Goal: Task Accomplishment & Management: Manage account settings

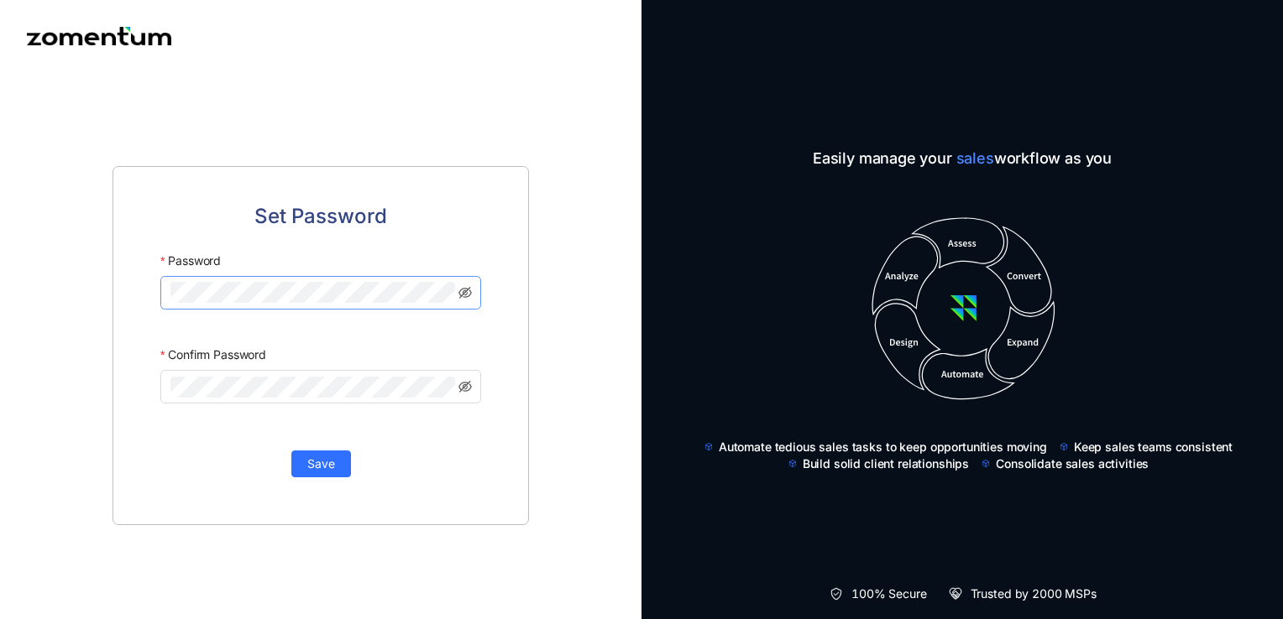
click at [455, 282] on div at bounding box center [455, 282] width 0 height 0
click at [316, 463] on span "Save" at bounding box center [321, 464] width 28 height 18
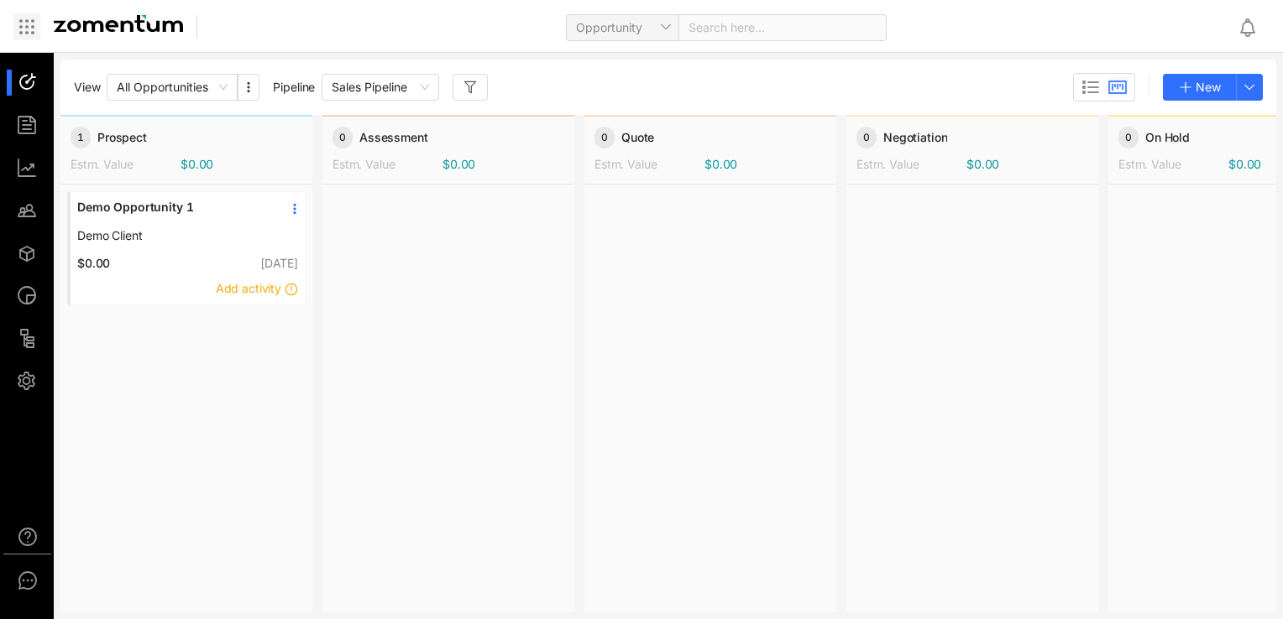
click at [24, 32] on icon at bounding box center [27, 27] width 20 height 20
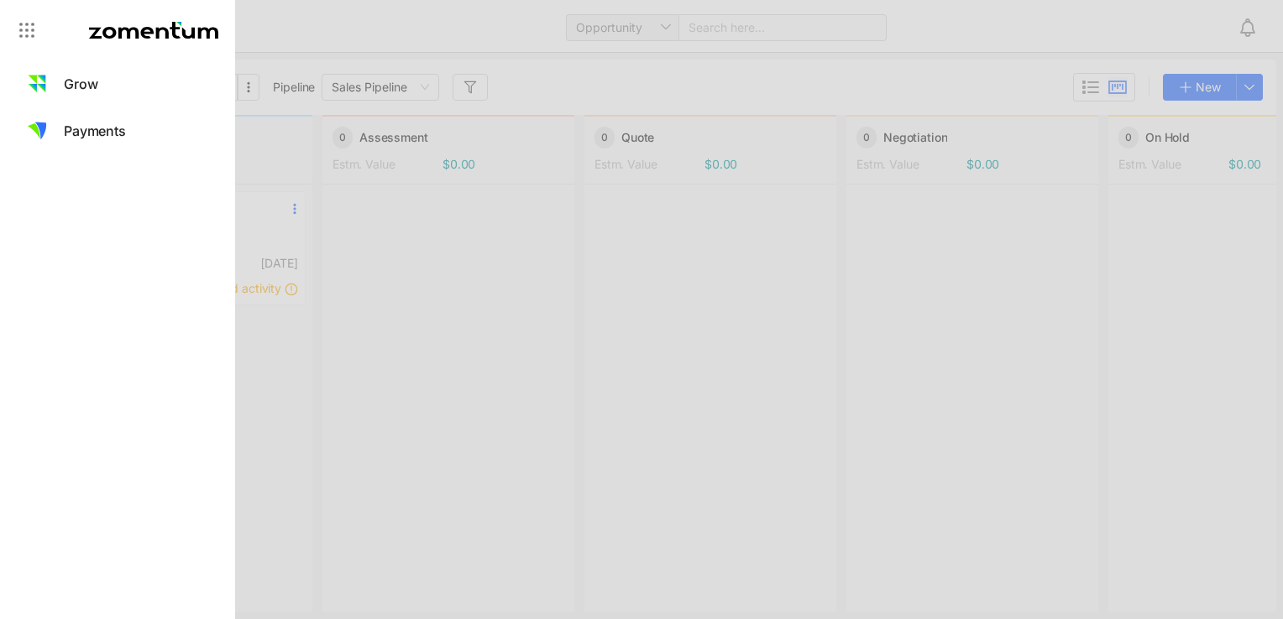
click at [451, 30] on div at bounding box center [641, 309] width 1283 height 619
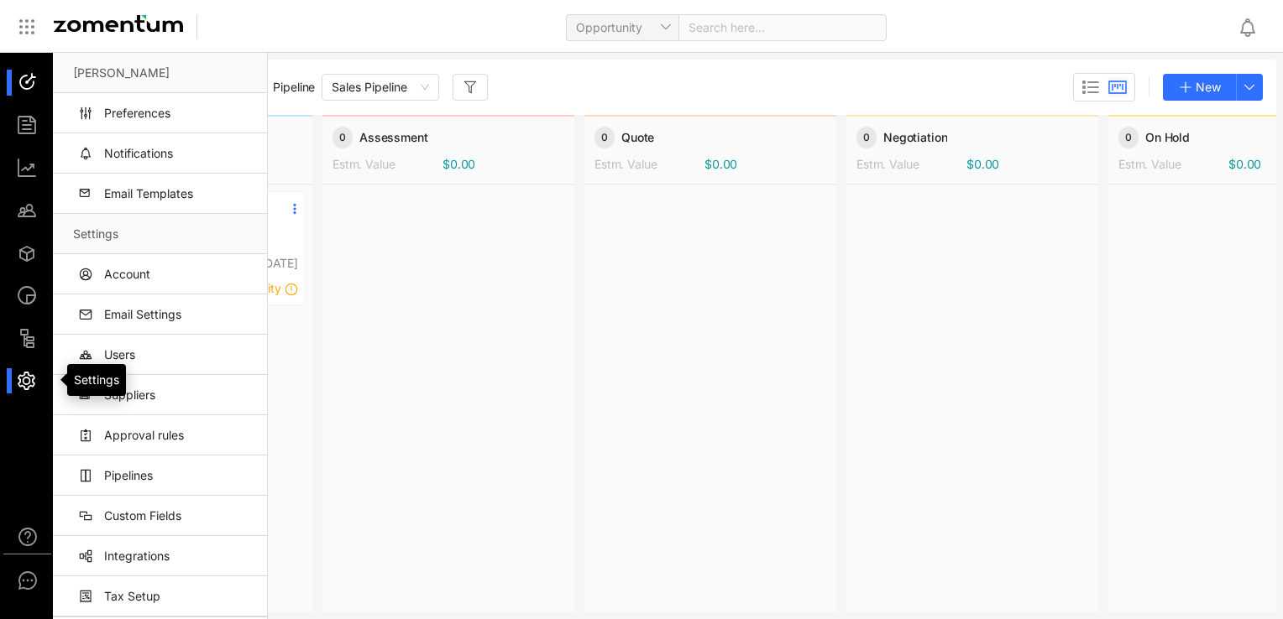
click at [29, 381] on div at bounding box center [35, 381] width 36 height 26
click at [145, 277] on link "Account" at bounding box center [163, 274] width 180 height 40
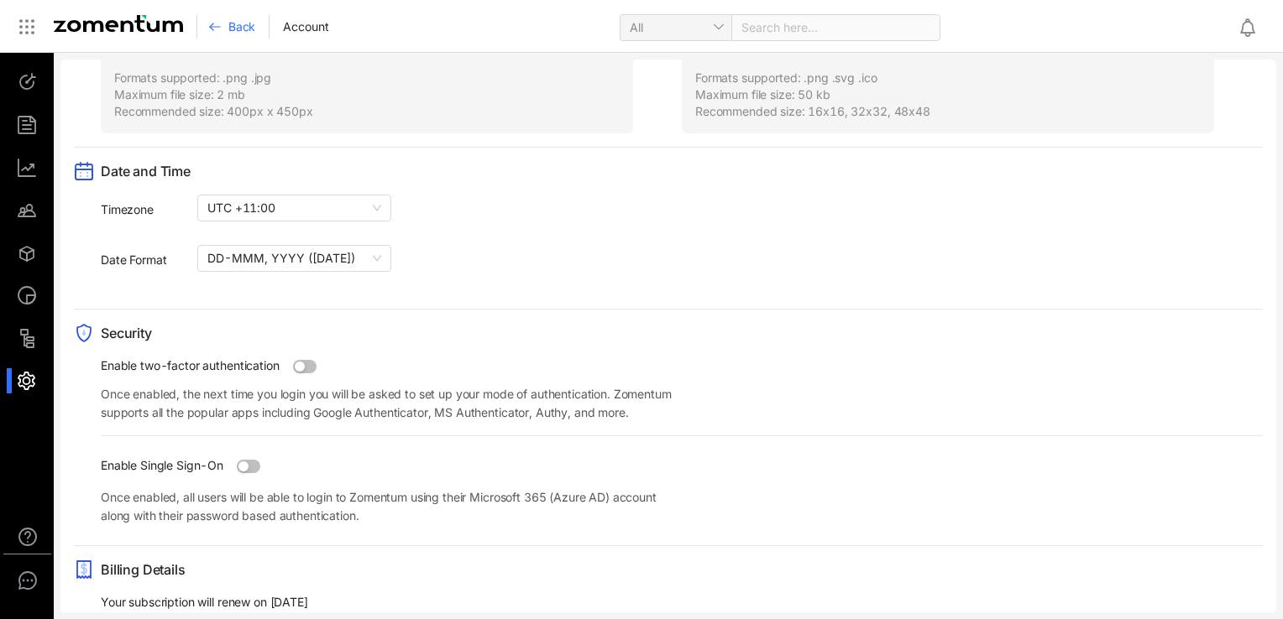
scroll to position [1314, 0]
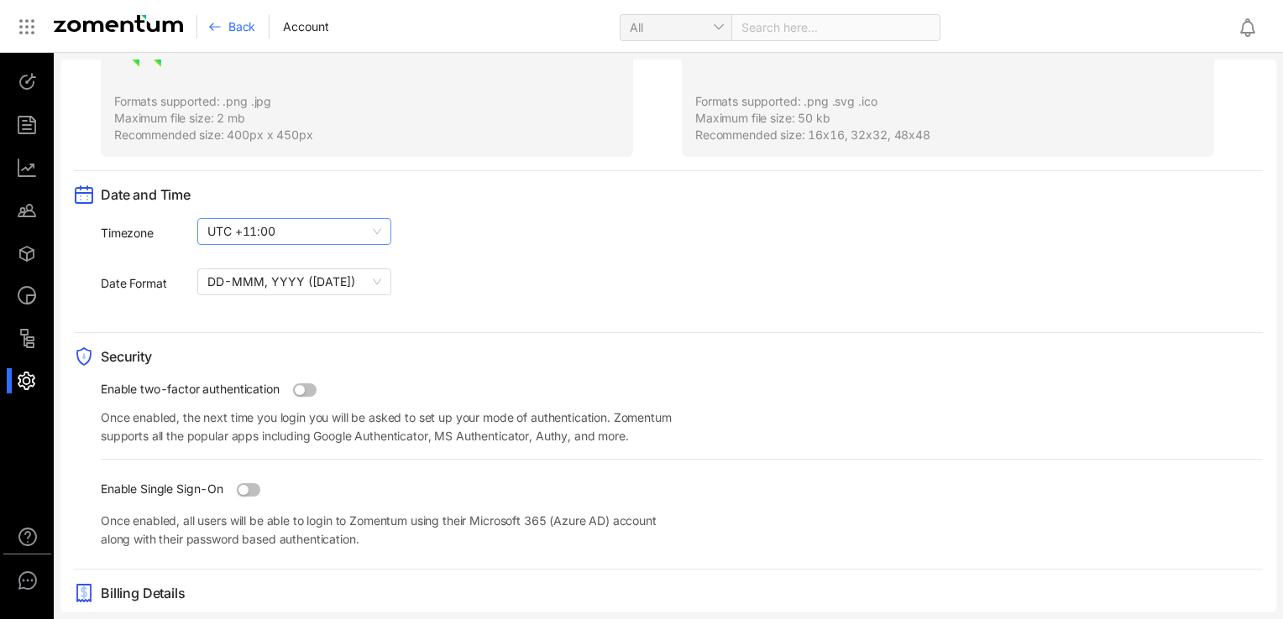
click at [336, 224] on span "UTC +11:00 [GEOGRAPHIC_DATA], [GEOGRAPHIC_DATA], and Srednekolymsk Time" at bounding box center [294, 231] width 174 height 25
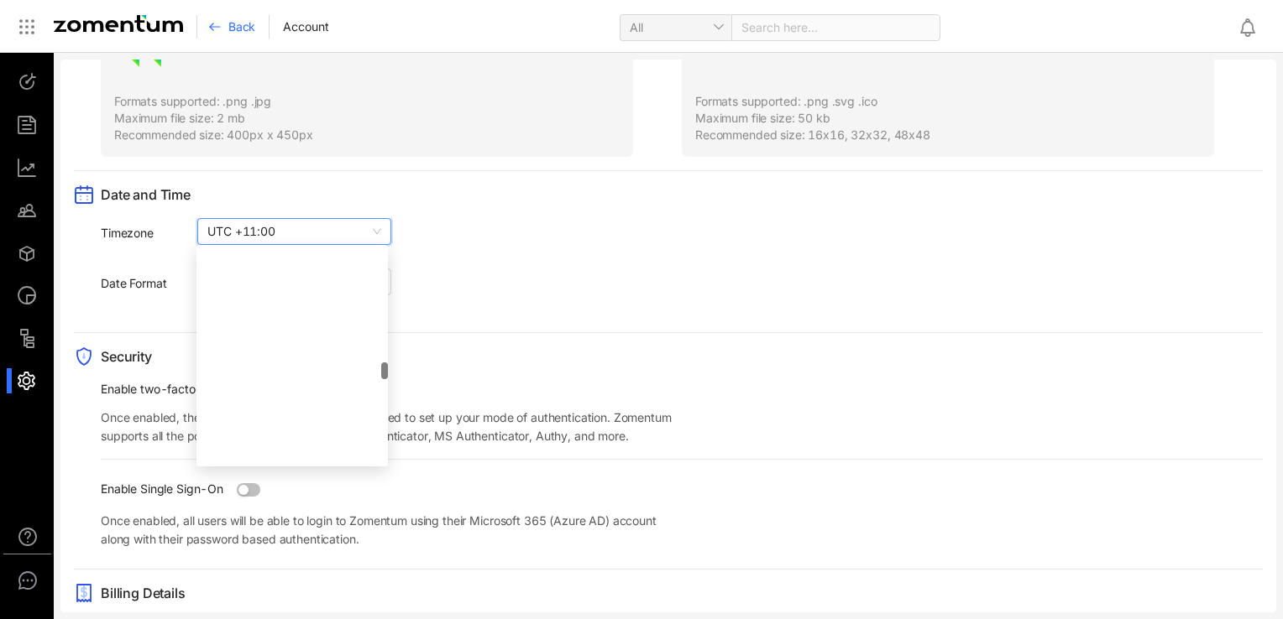
scroll to position [1632, 0]
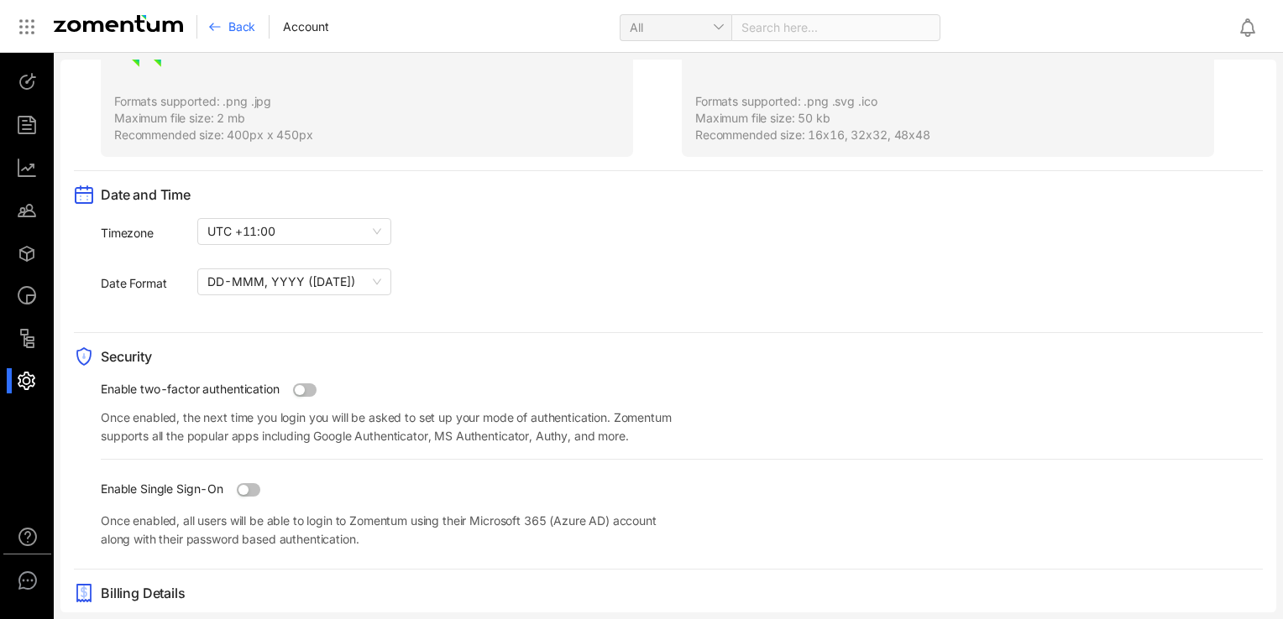
click at [470, 242] on div "Timezone UTC +11:00 [GEOGRAPHIC_DATA], [GEOGRAPHIC_DATA], and Srednekolymsk Time" at bounding box center [682, 233] width 1162 height 30
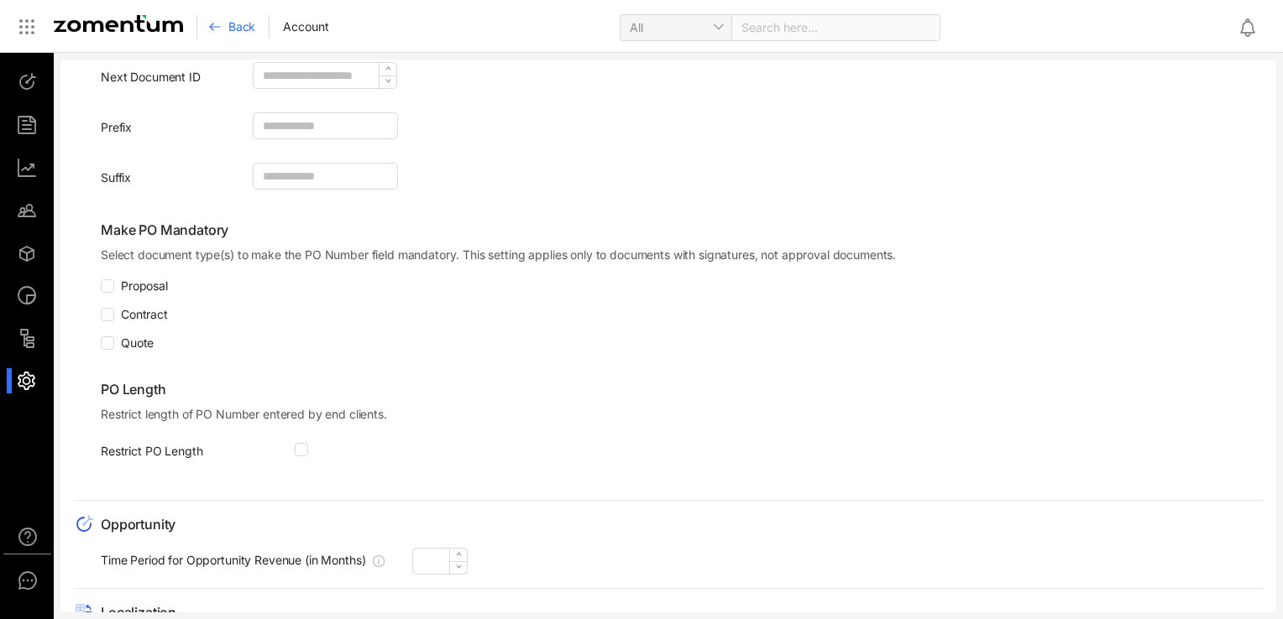
scroll to position [0, 0]
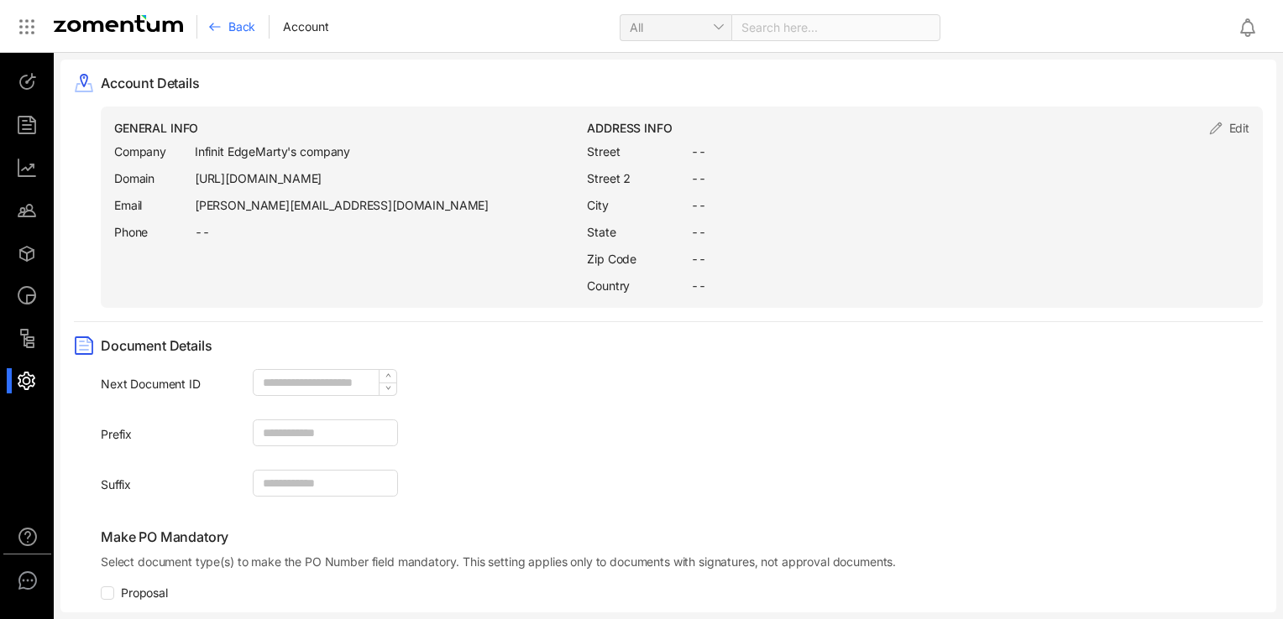
click at [1251, 24] on use at bounding box center [1247, 27] width 13 height 17
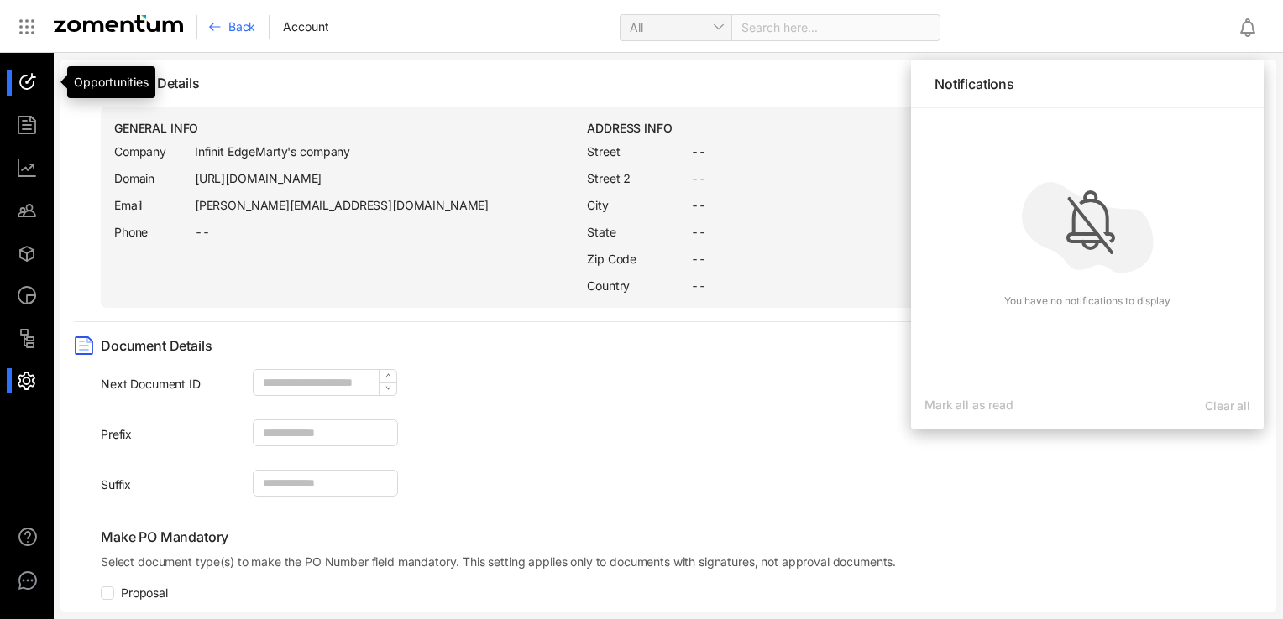
click at [30, 74] on div at bounding box center [35, 83] width 36 height 26
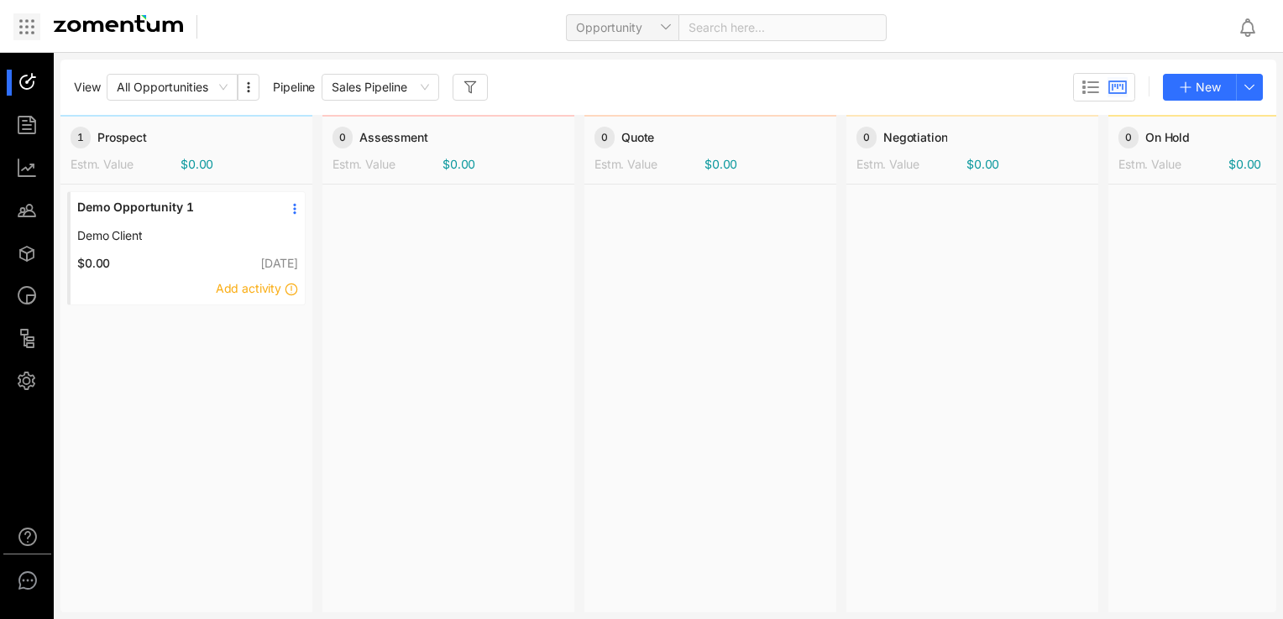
click at [30, 23] on icon at bounding box center [27, 27] width 20 height 20
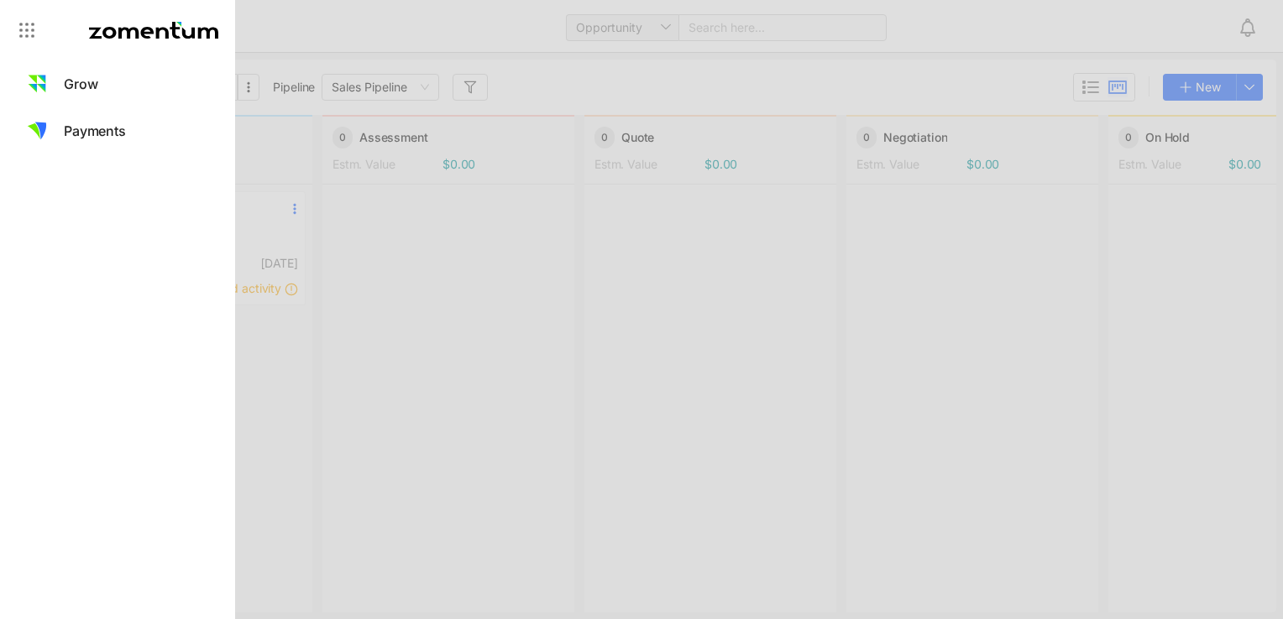
click at [295, 357] on div at bounding box center [641, 309] width 1283 height 619
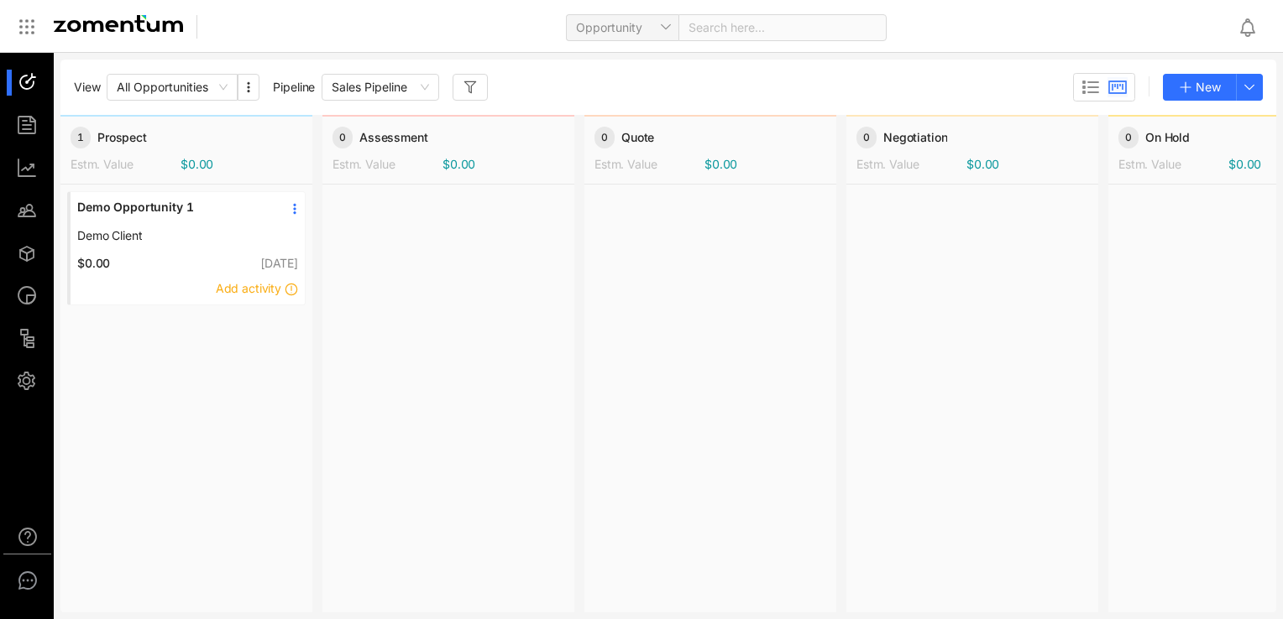
drag, startPoint x: 781, startPoint y: 82, endPoint x: 737, endPoint y: 81, distance: 44.5
click at [781, 82] on div "View All Opportunities Pipeline Sales Pipeline New" at bounding box center [668, 87] width 1189 height 29
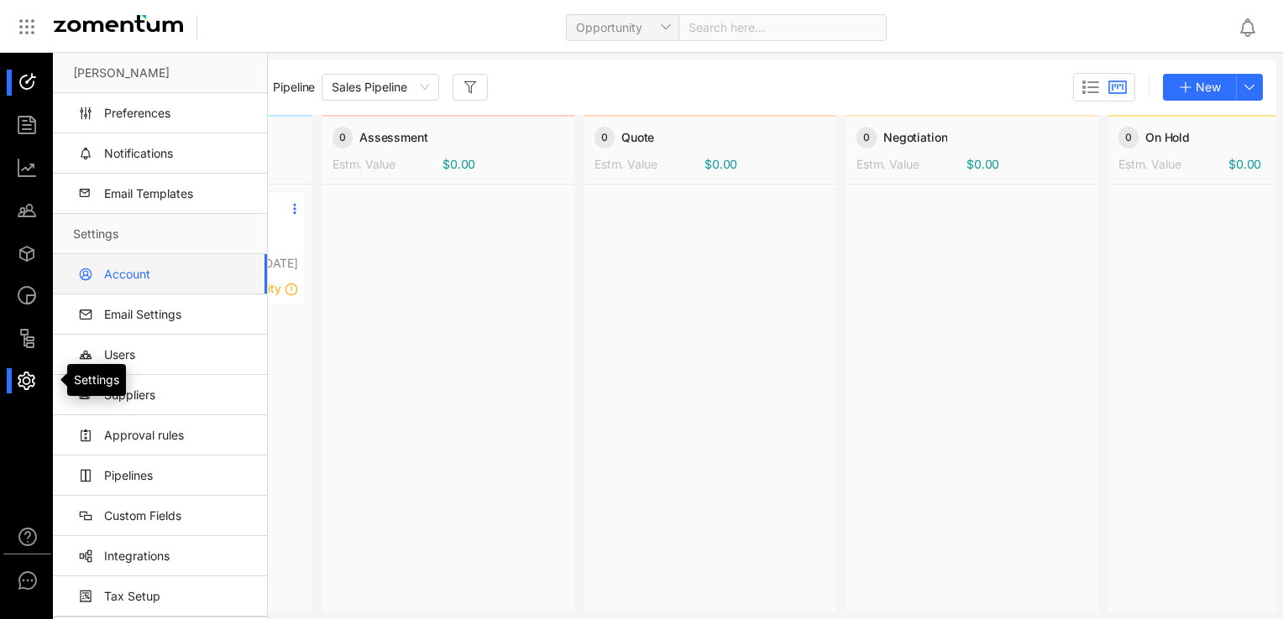
click at [17, 371] on div at bounding box center [35, 381] width 36 height 26
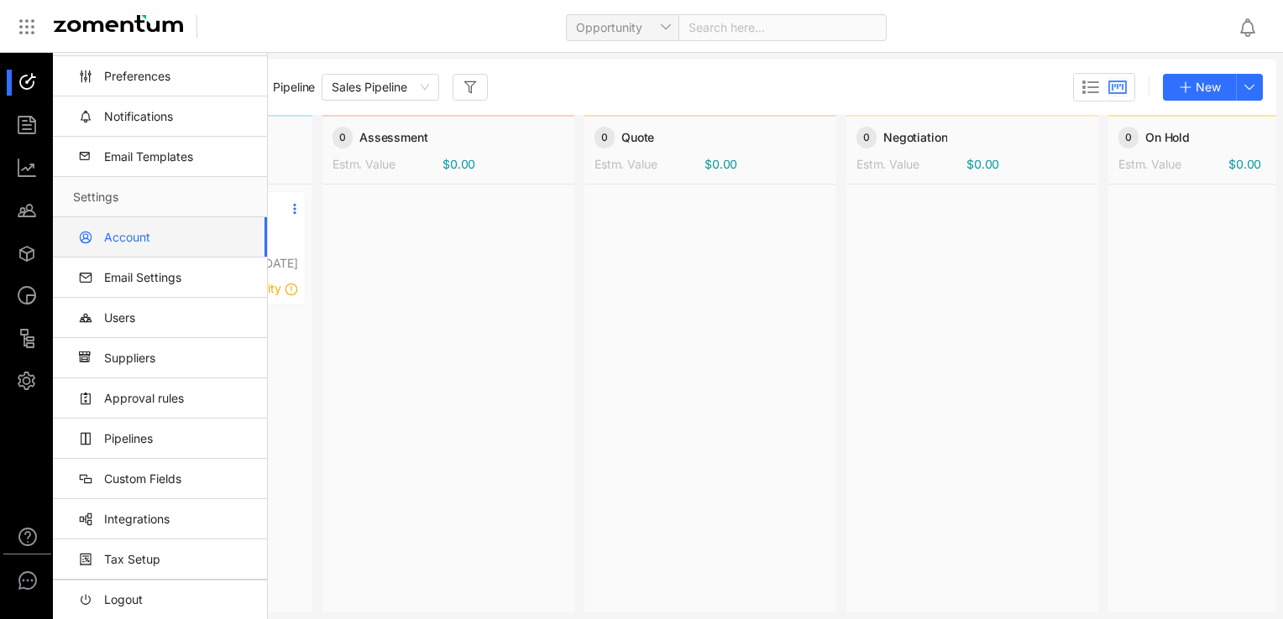
click at [143, 238] on link "Account" at bounding box center [163, 237] width 180 height 40
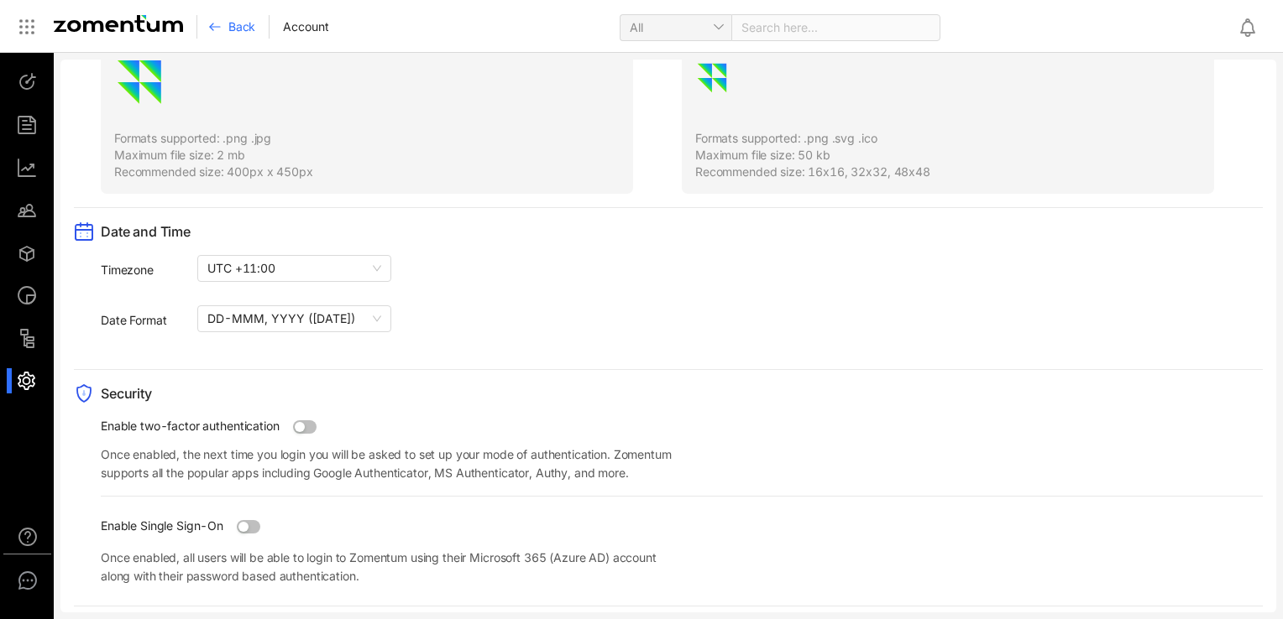
scroll to position [1482, 0]
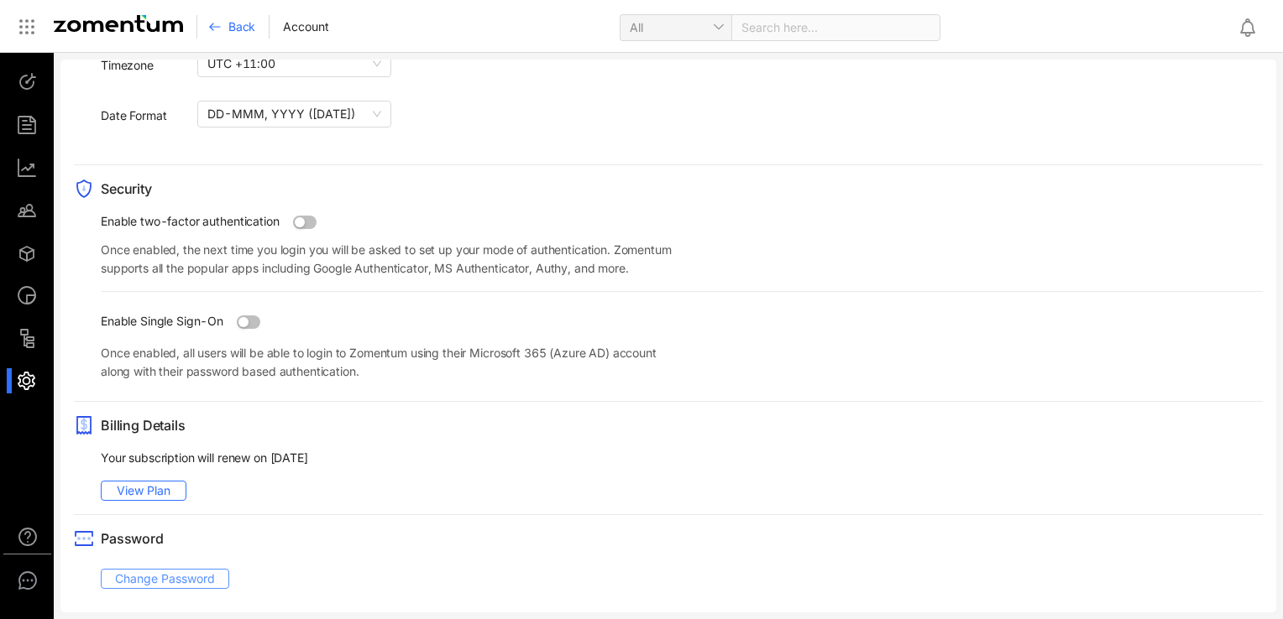
click at [170, 579] on span "Change Password" at bounding box center [165, 579] width 100 height 18
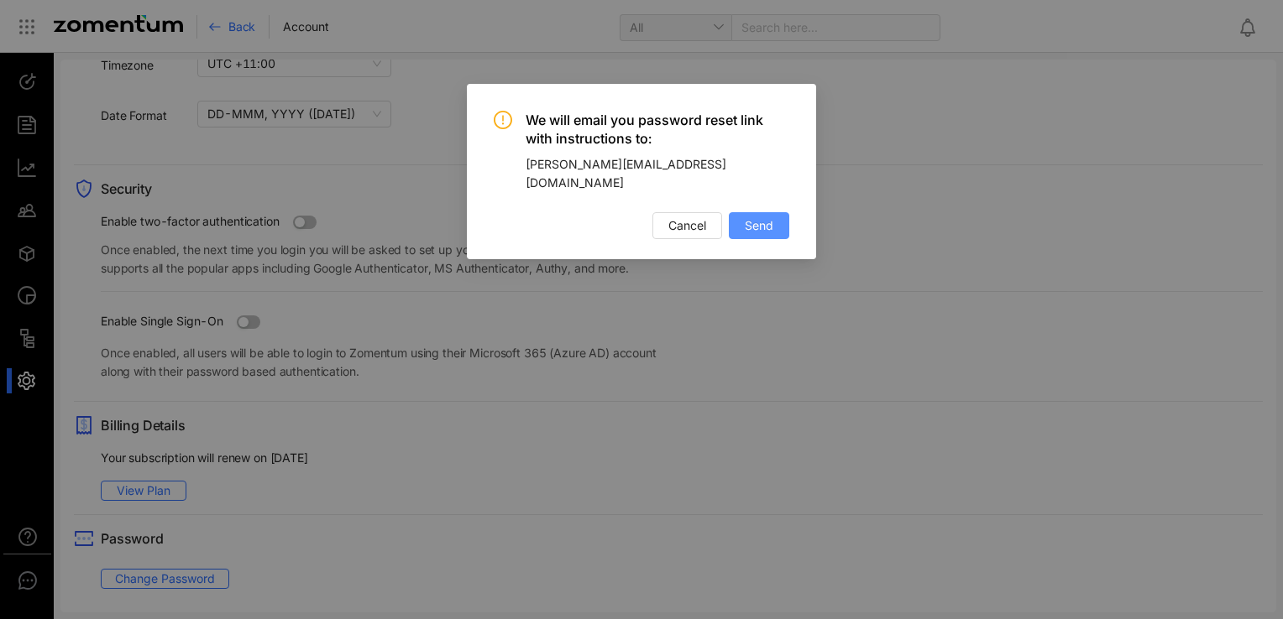
click at [751, 217] on span "Send" at bounding box center [759, 226] width 29 height 18
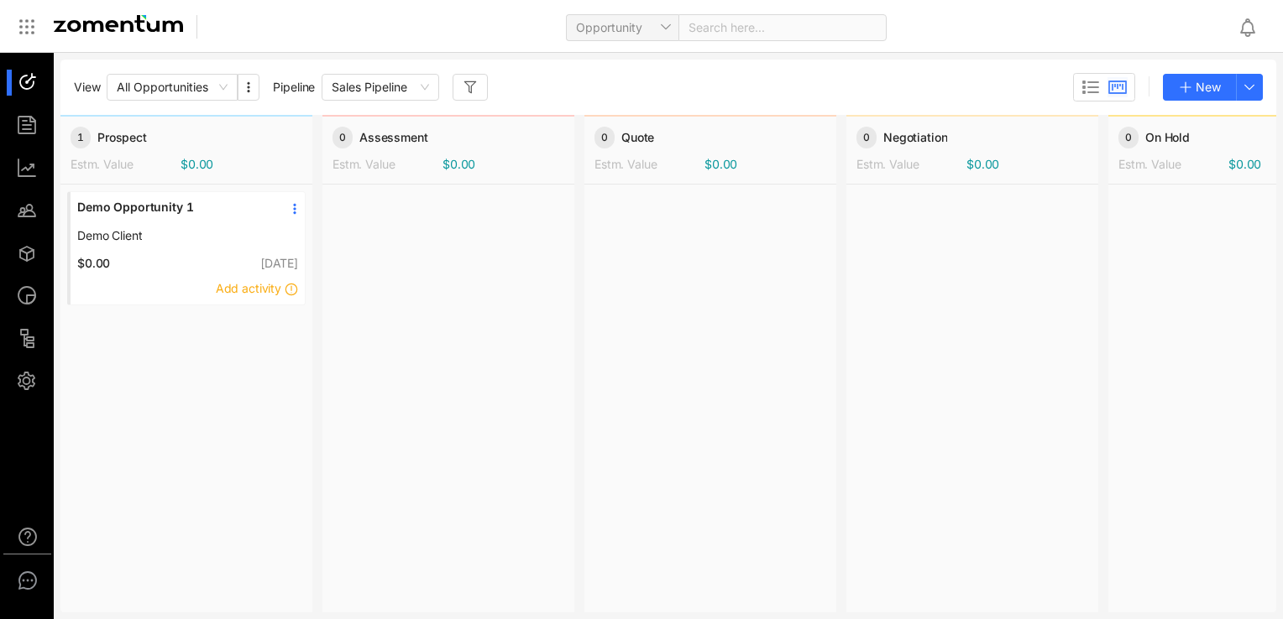
click at [327, 26] on div "Opportunity Search here..." at bounding box center [723, 26] width 1002 height 39
